Goal: Find specific page/section: Find specific page/section

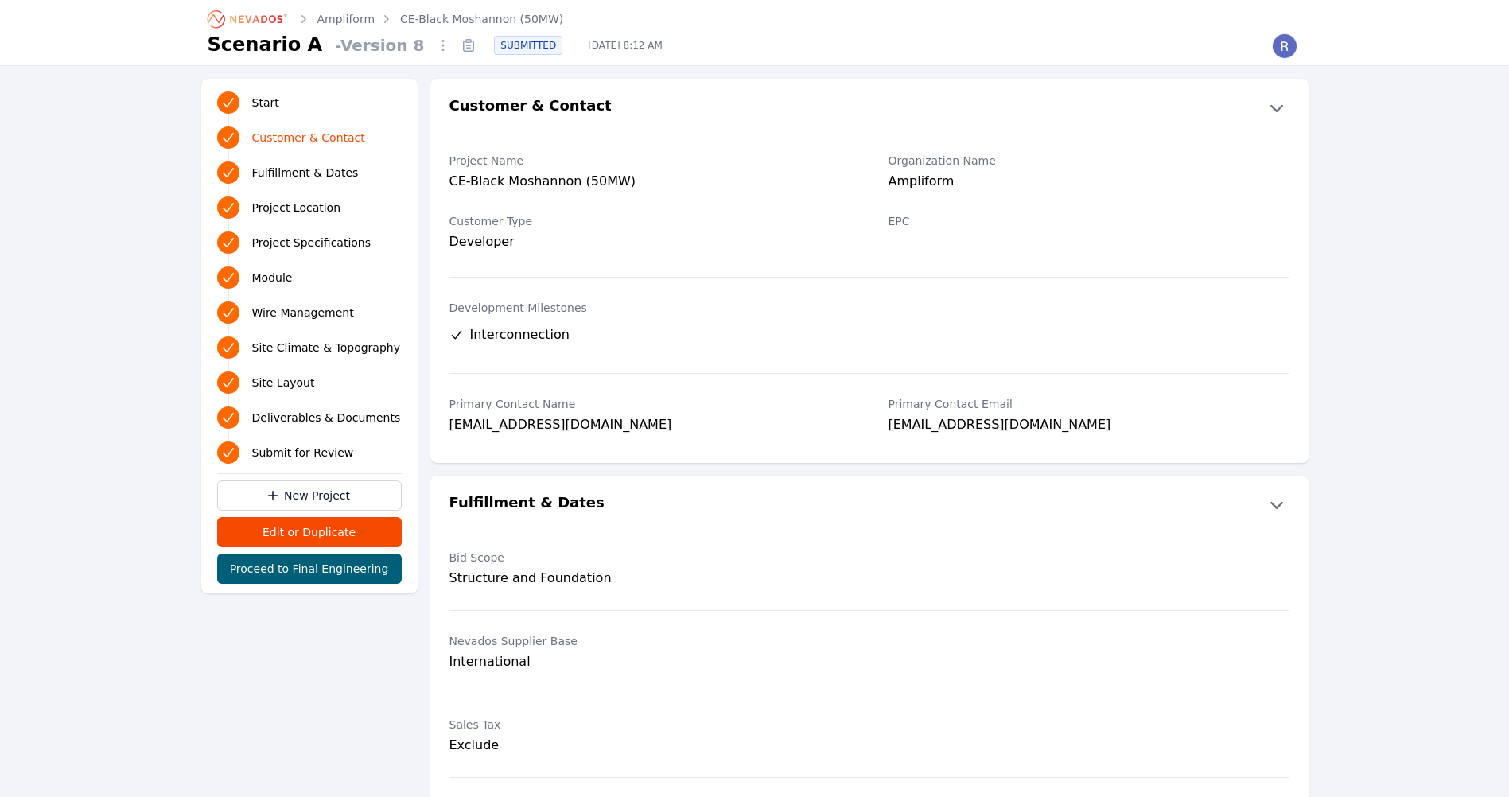
click at [334, 20] on link "Ampliform" at bounding box center [346, 19] width 58 height 16
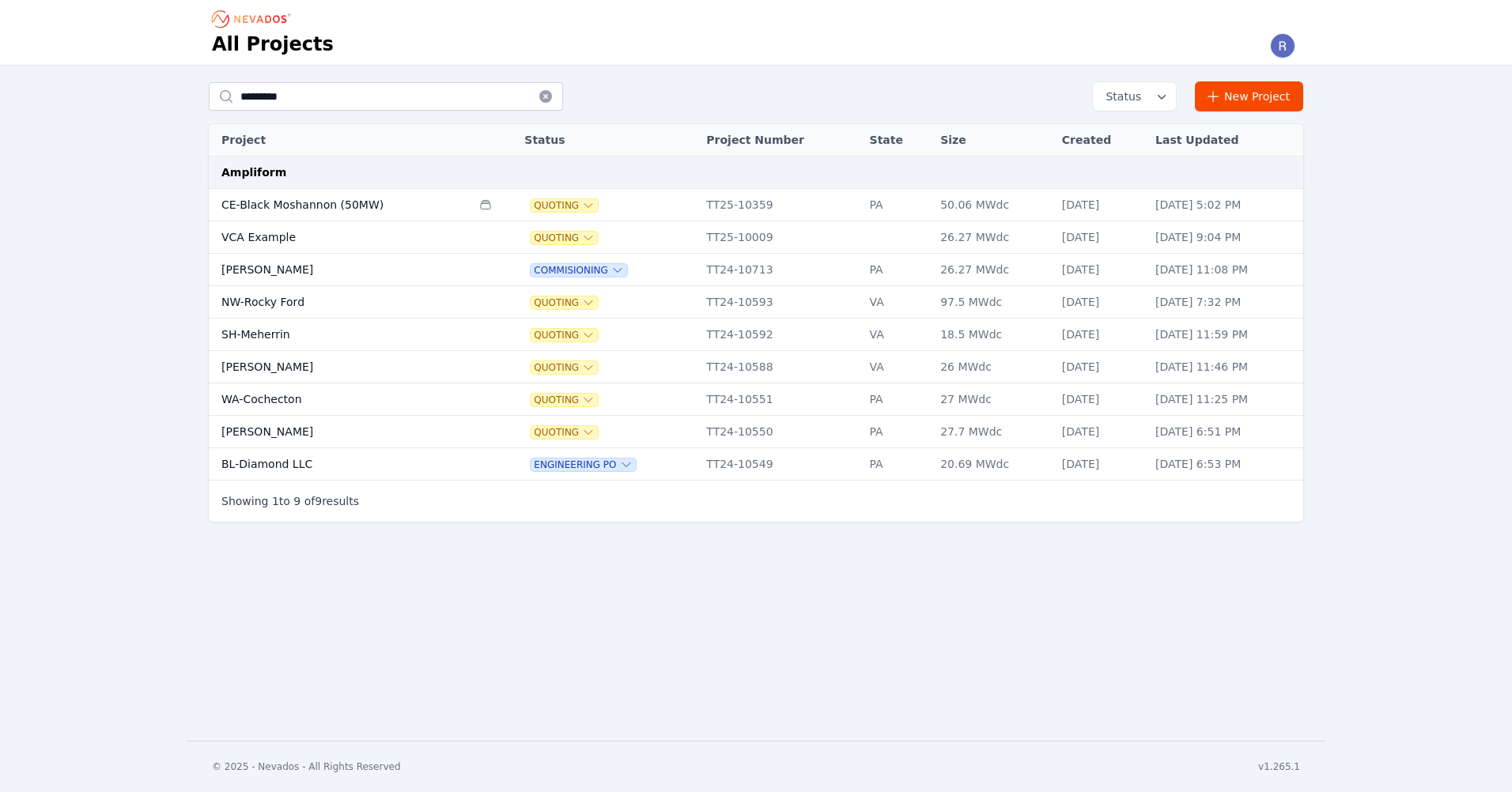
click at [136, 62] on nav "All Projects" at bounding box center [756, 33] width 1512 height 66
click at [180, 244] on div "********* Status New Project Project Status Project Number State Size Created L…" at bounding box center [756, 306] width 1512 height 481
click at [117, 234] on div "********* Status New Project Project Status Project Number State Size Created L…" at bounding box center [756, 306] width 1512 height 481
click at [540, 96] on icon at bounding box center [545, 96] width 13 height 13
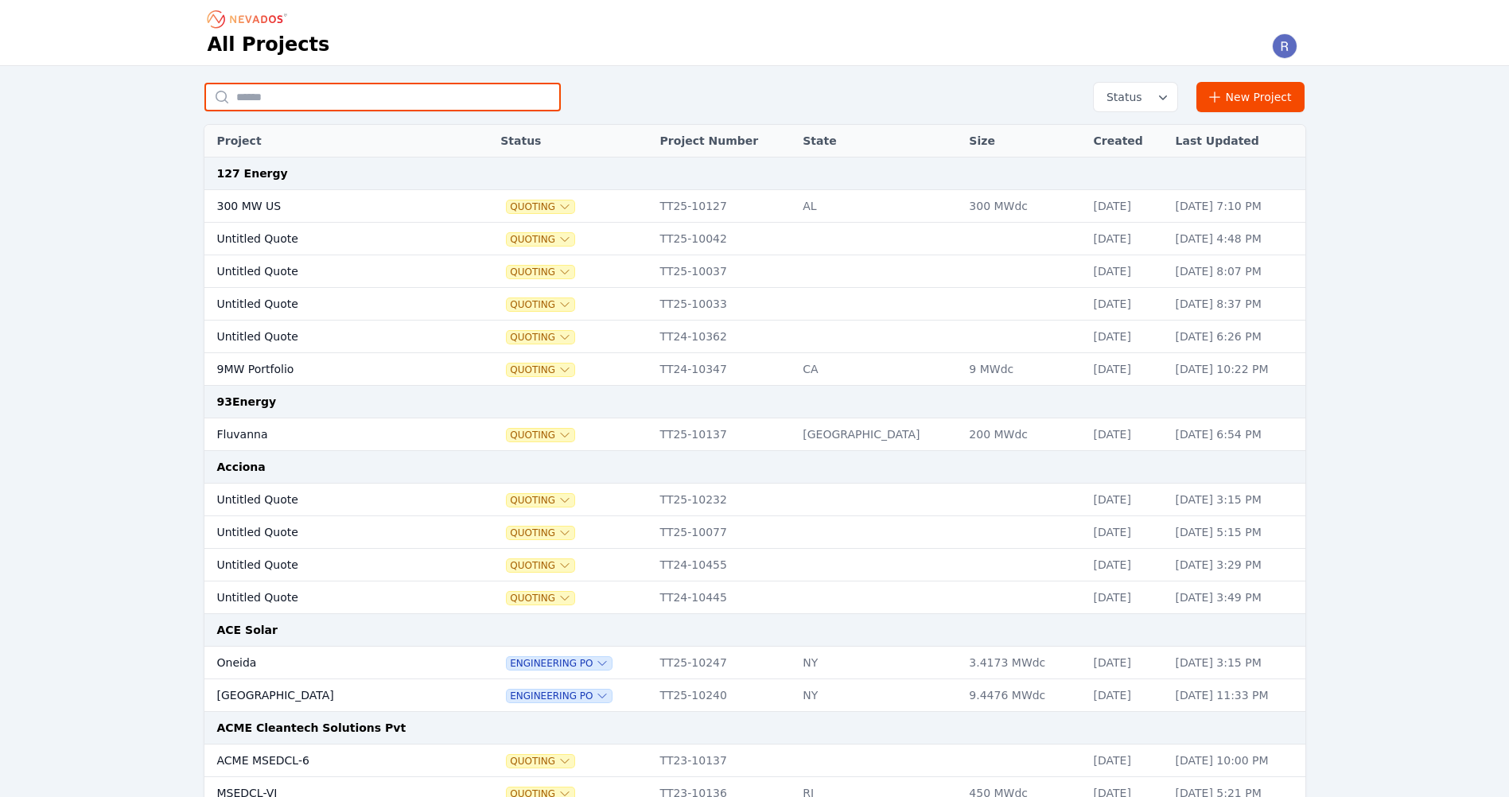
click at [282, 106] on input "text" at bounding box center [382, 97] width 356 height 29
click at [307, 95] on input "text" at bounding box center [382, 97] width 356 height 29
click at [268, 100] on input "text" at bounding box center [382, 97] width 356 height 29
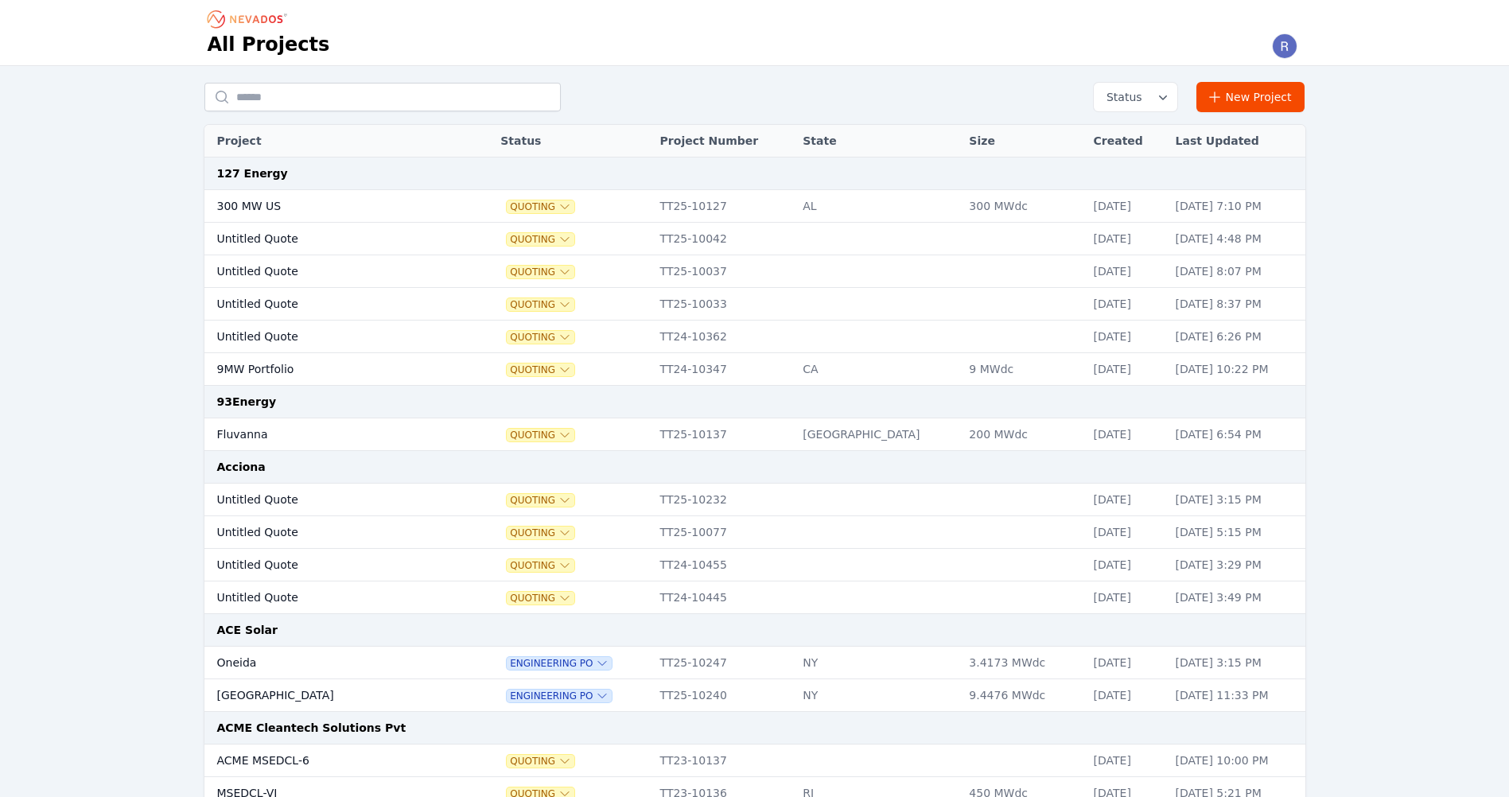
click at [247, 104] on input "text" at bounding box center [382, 97] width 356 height 29
drag, startPoint x: 165, startPoint y: 127, endPoint x: 169, endPoint y: 136, distance: 9.3
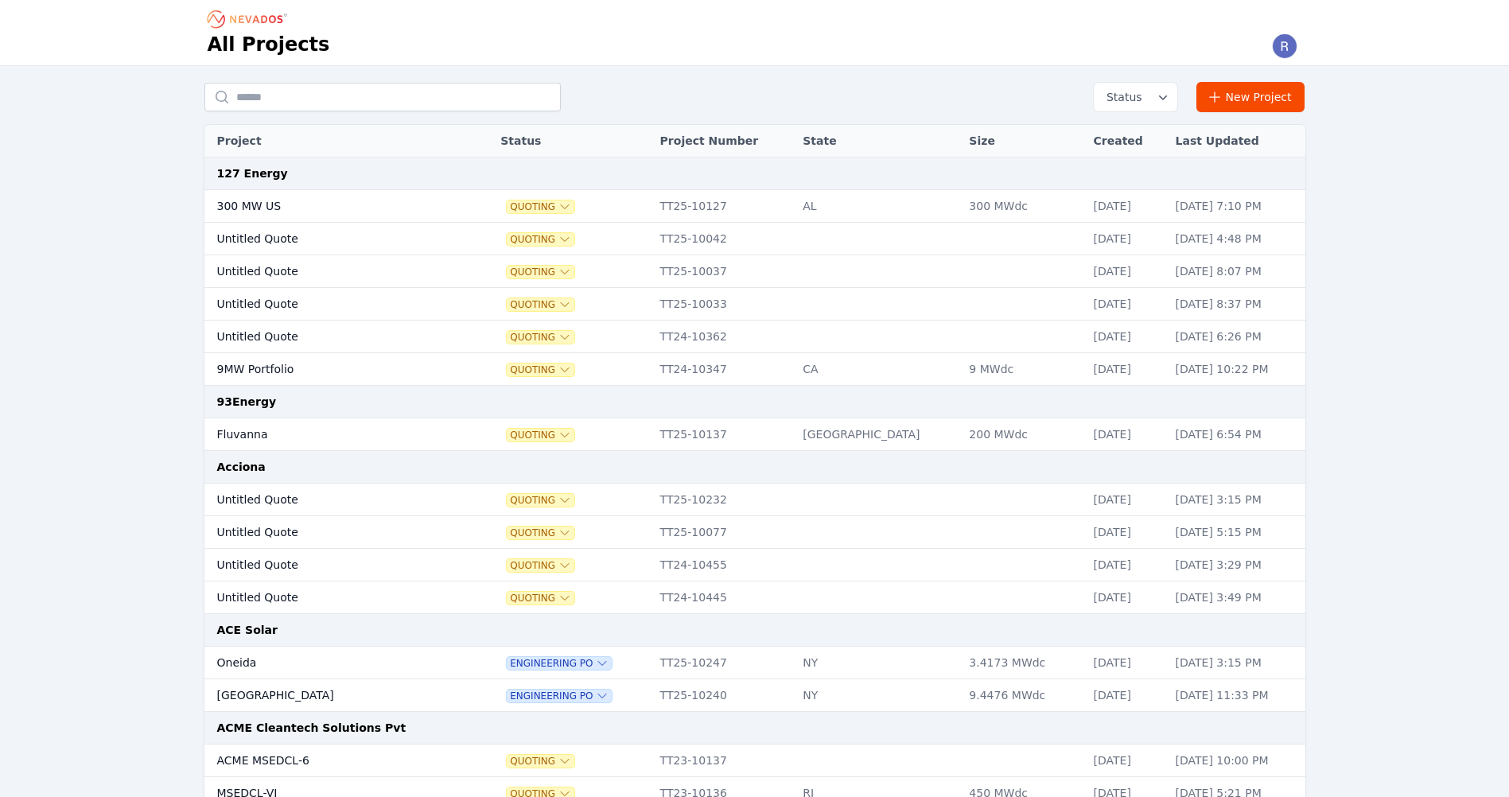
click at [294, 107] on input "text" at bounding box center [382, 97] width 356 height 29
type input "*"
click at [322, 102] on input "text" at bounding box center [382, 97] width 356 height 29
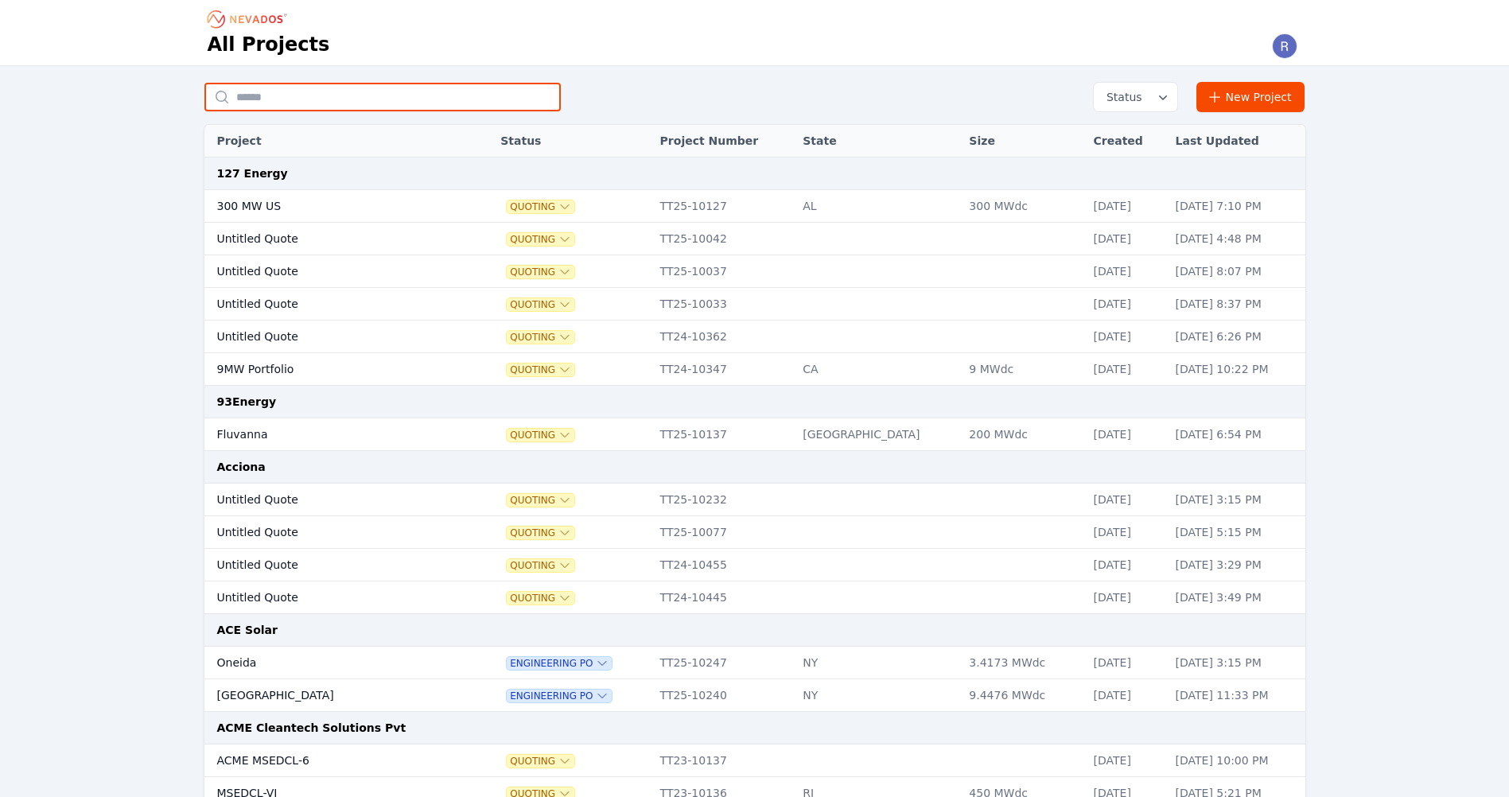
type input "*"
type input "*********"
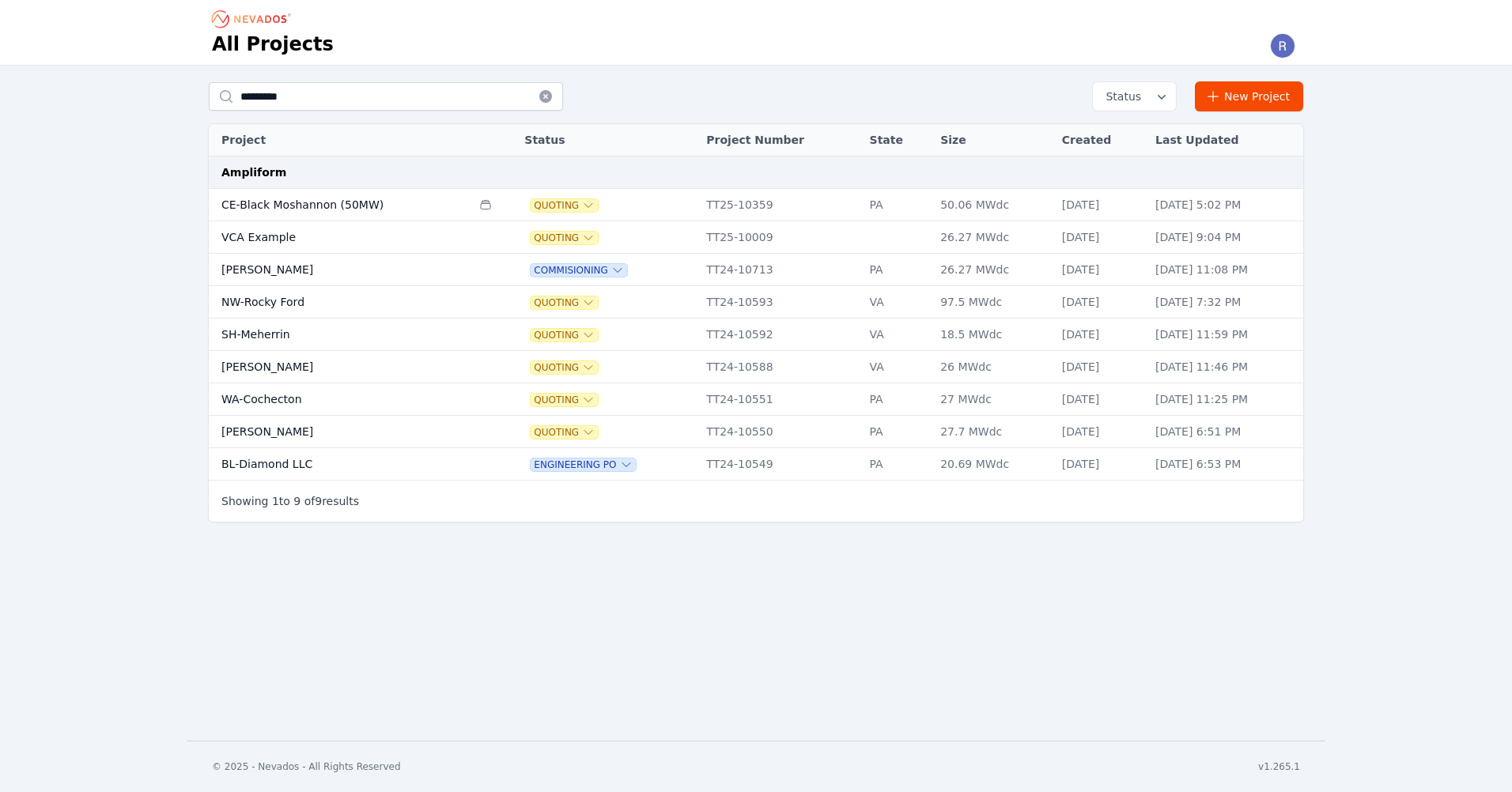
drag, startPoint x: 95, startPoint y: 361, endPoint x: 218, endPoint y: 276, distance: 149.5
click at [102, 346] on div "********* Status New Project Project Status Project Number State Size Created L…" at bounding box center [756, 306] width 1512 height 481
click at [553, 94] on icon at bounding box center [546, 96] width 16 height 16
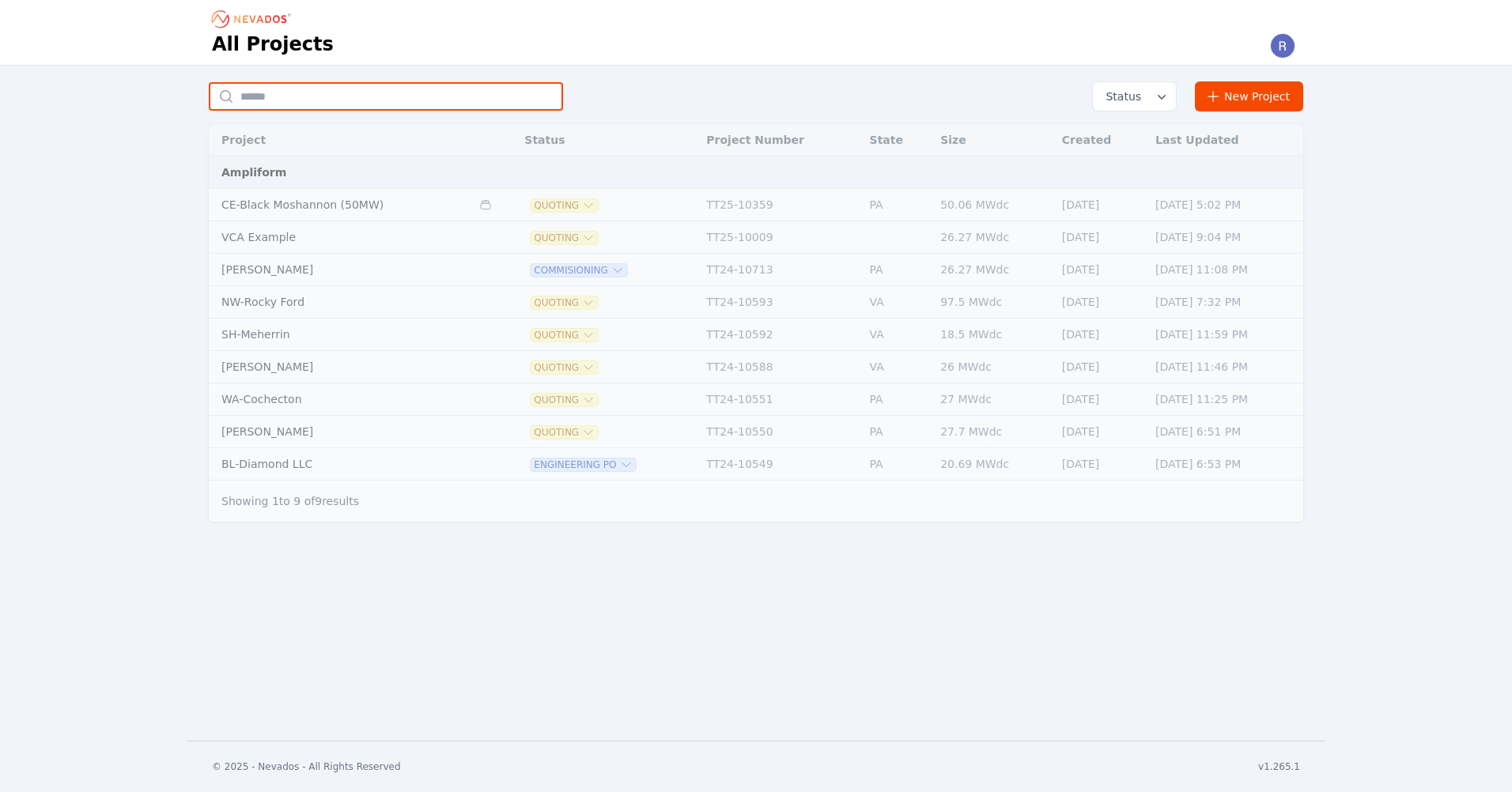
click at [551, 94] on input "text" at bounding box center [386, 96] width 354 height 29
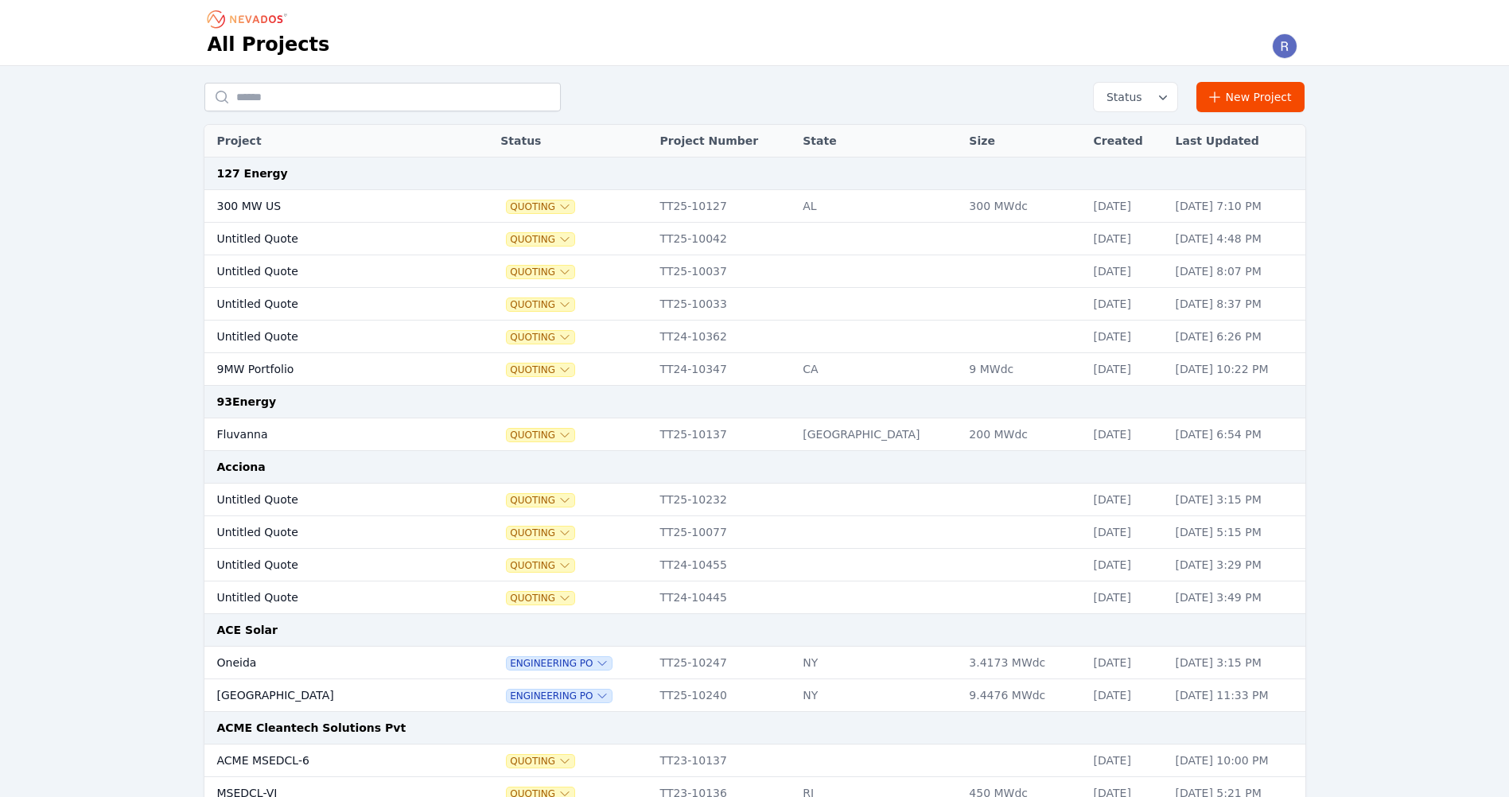
click at [279, 95] on input "text" at bounding box center [382, 97] width 356 height 29
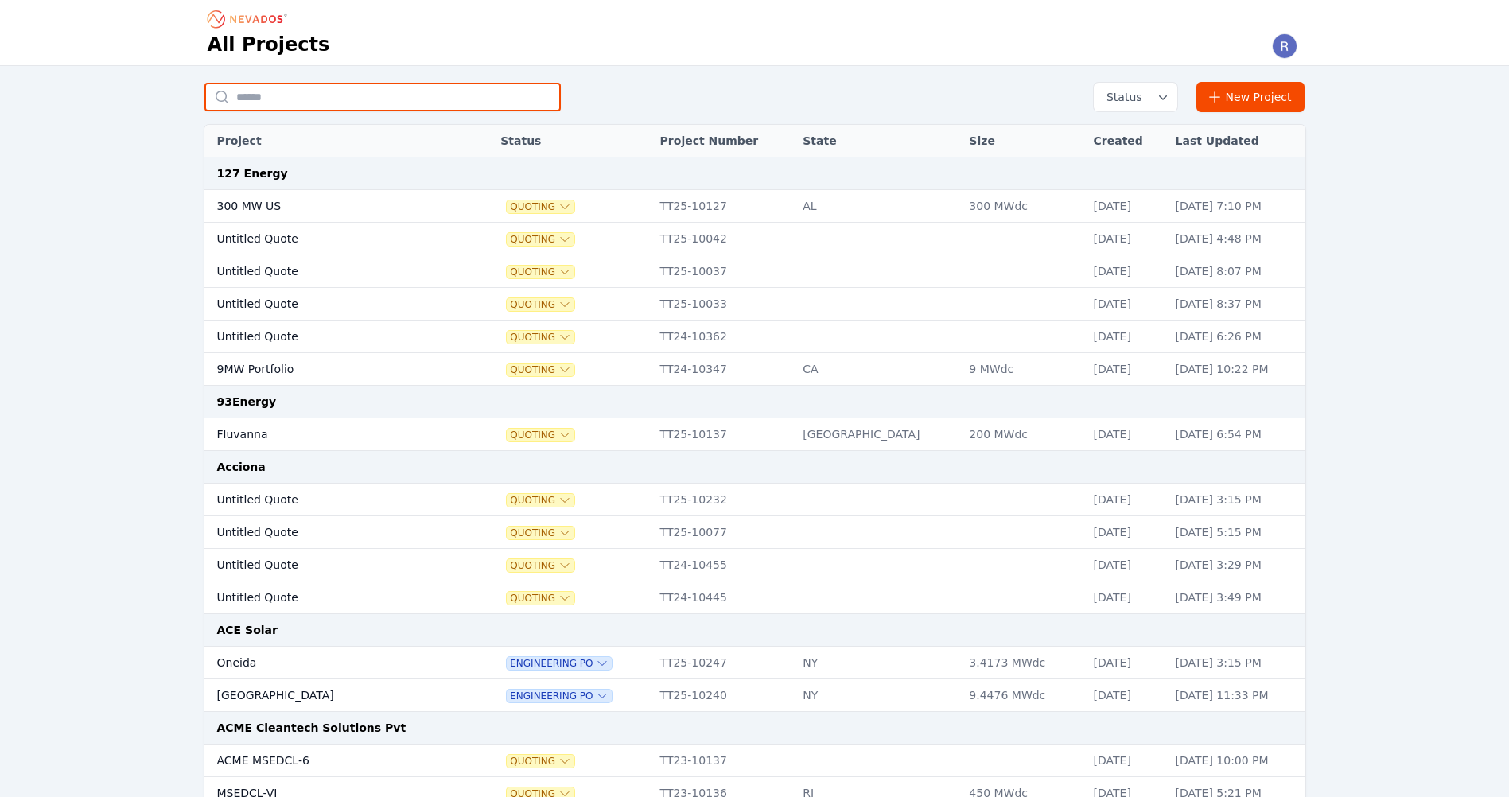
click at [271, 94] on input "text" at bounding box center [382, 97] width 356 height 29
click at [342, 95] on input "text" at bounding box center [382, 97] width 356 height 29
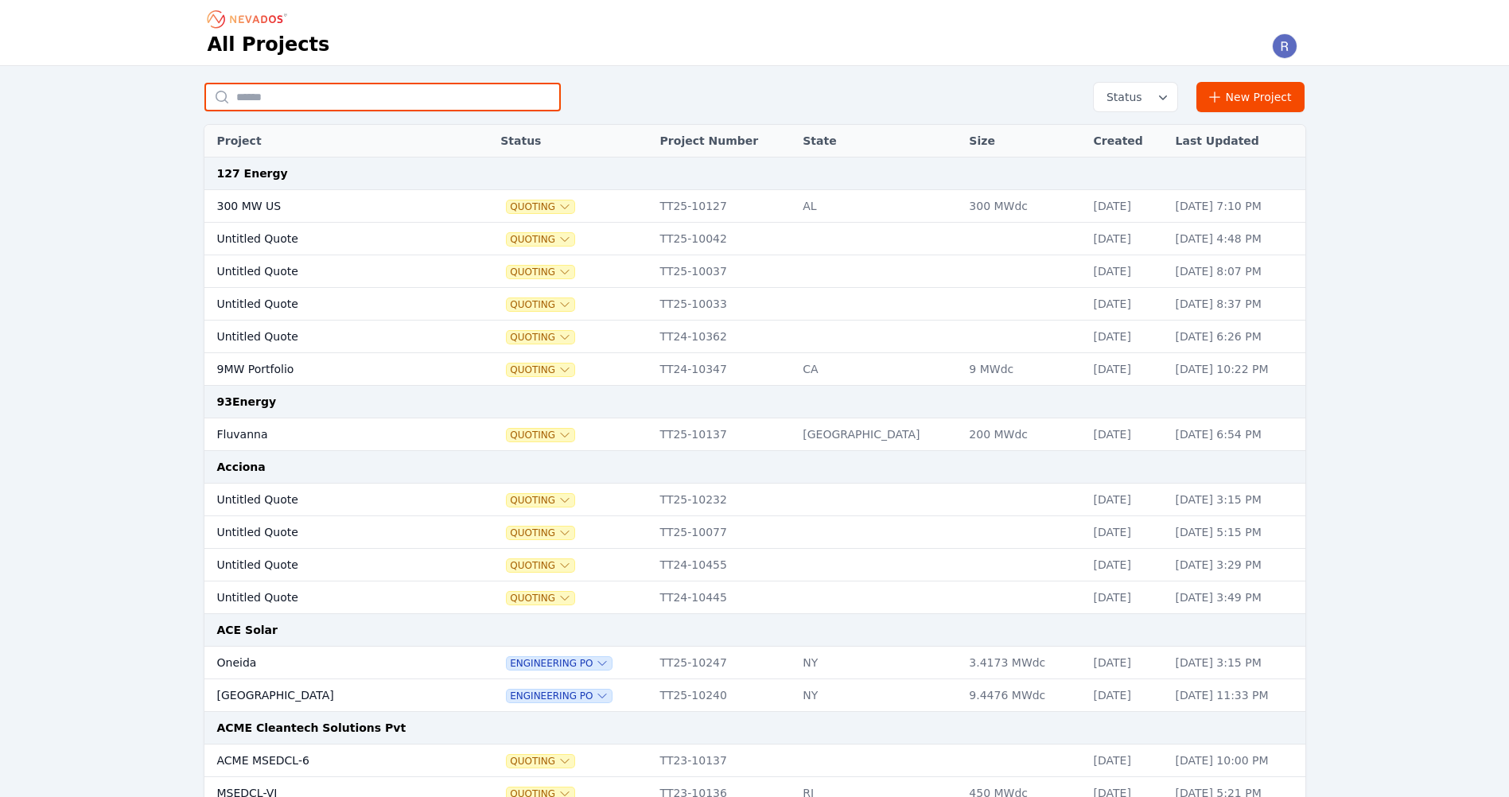
click at [313, 90] on input "text" at bounding box center [382, 97] width 356 height 29
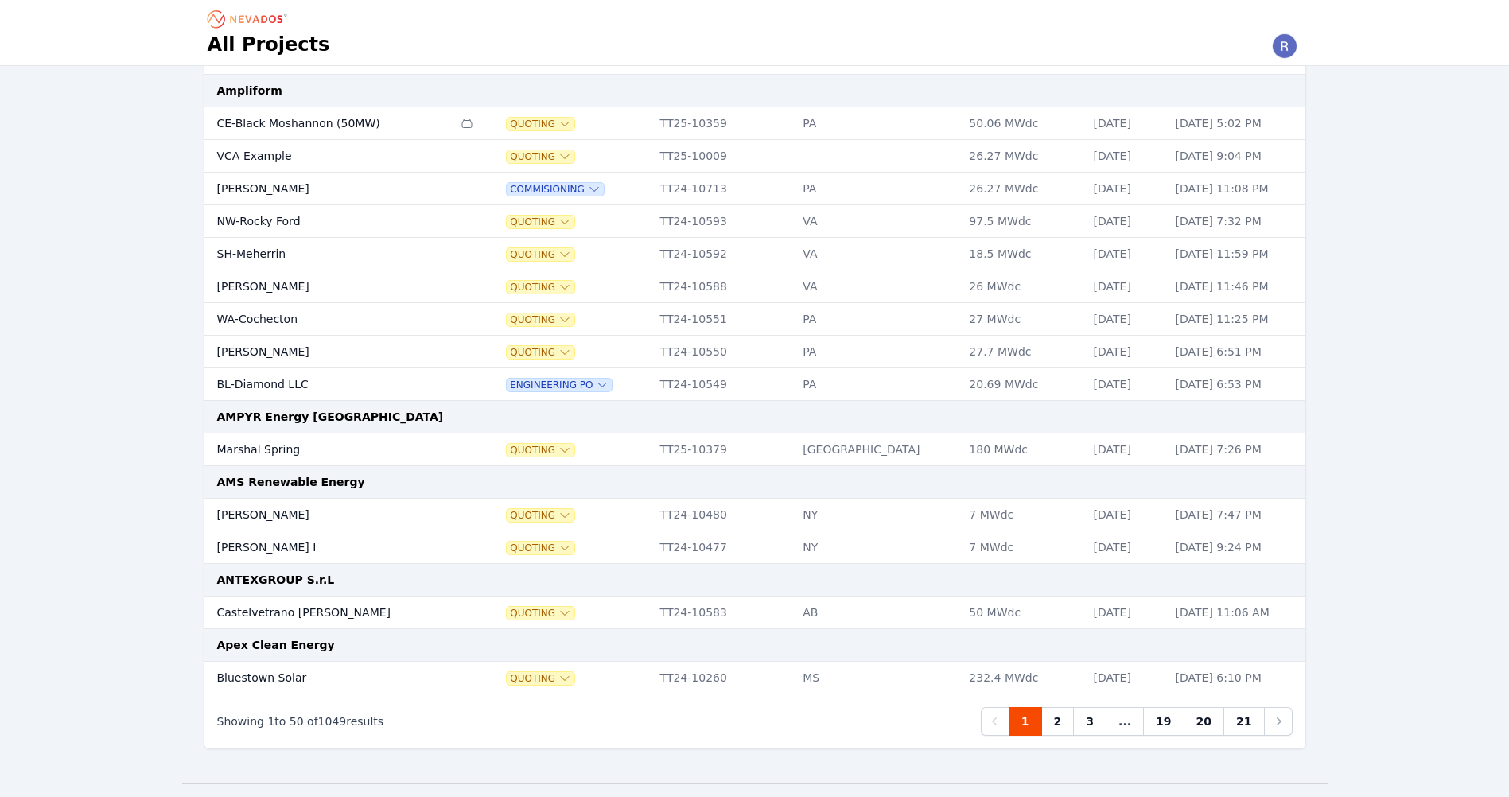
scroll to position [1751, 0]
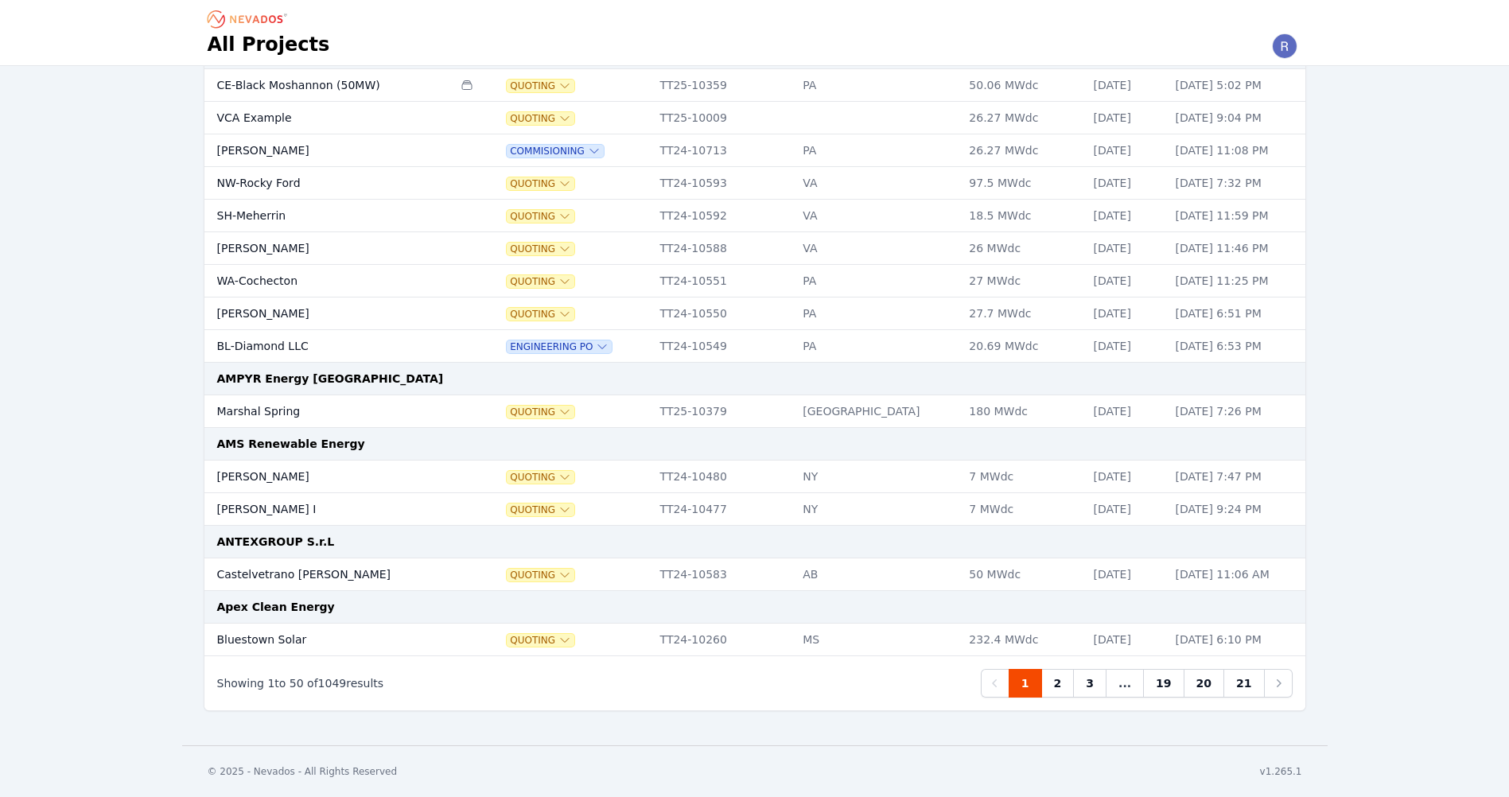
click at [1172, 695] on link "19" at bounding box center [1163, 683] width 41 height 29
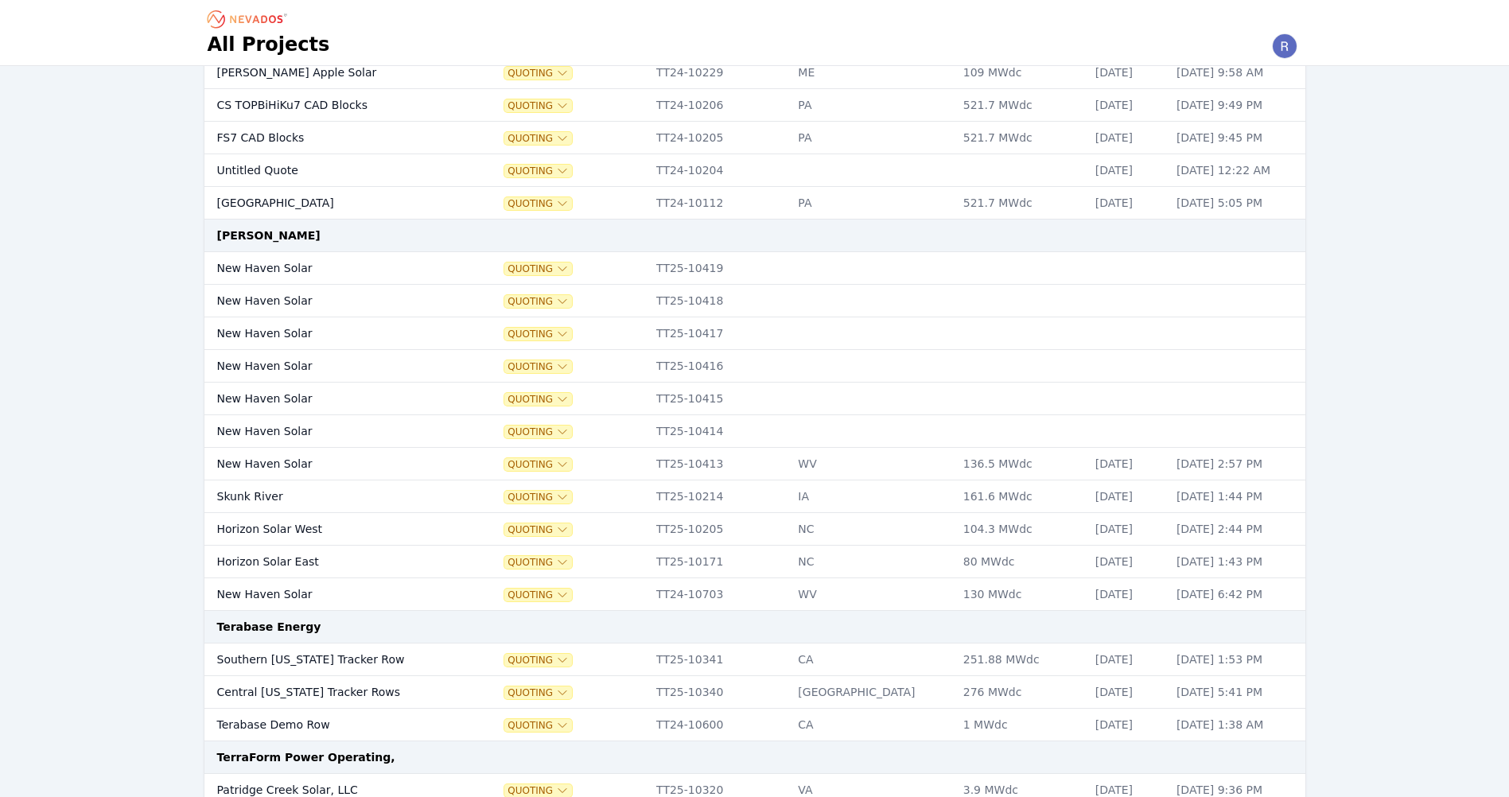
scroll to position [905, 0]
